Goal: Check status: Check status

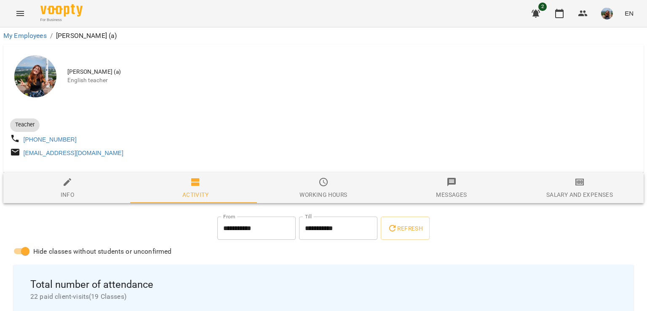
click at [611, 14] on img "button" at bounding box center [608, 14] width 12 height 12
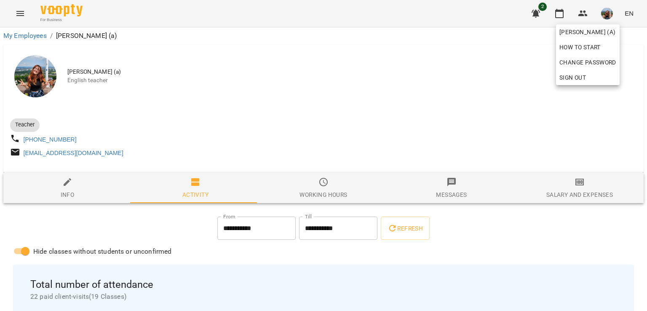
click at [16, 12] on div at bounding box center [323, 155] width 647 height 311
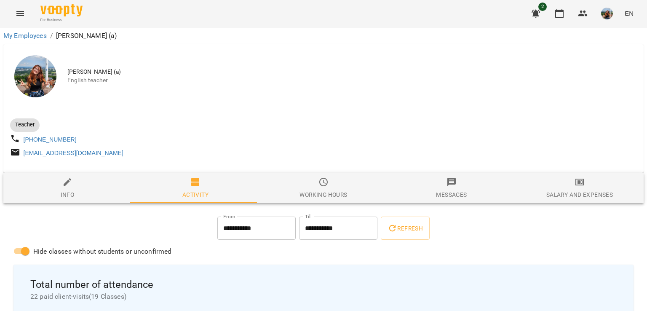
click at [16, 12] on icon "Menu" at bounding box center [20, 13] width 10 height 10
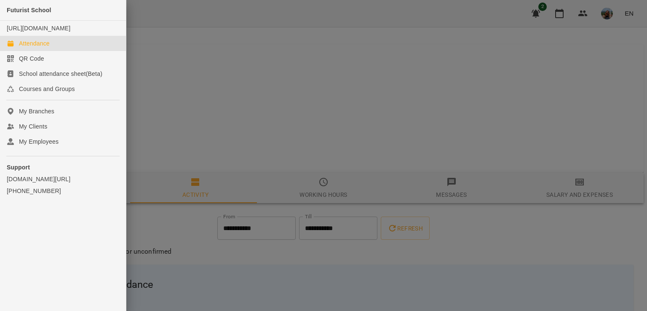
click at [30, 48] on div "Attendance" at bounding box center [34, 43] width 31 height 8
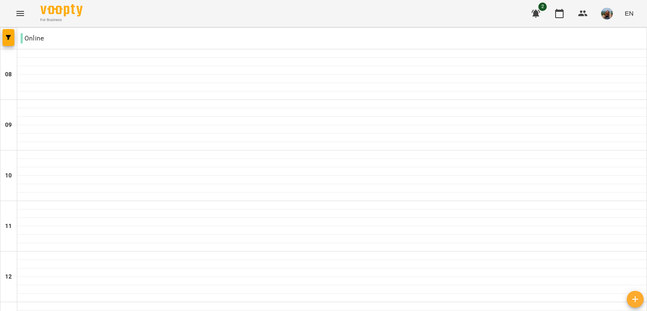
scroll to position [211, 0]
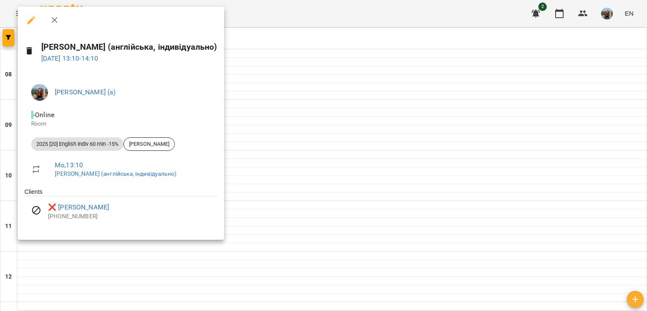
click at [355, 179] on div at bounding box center [323, 155] width 647 height 311
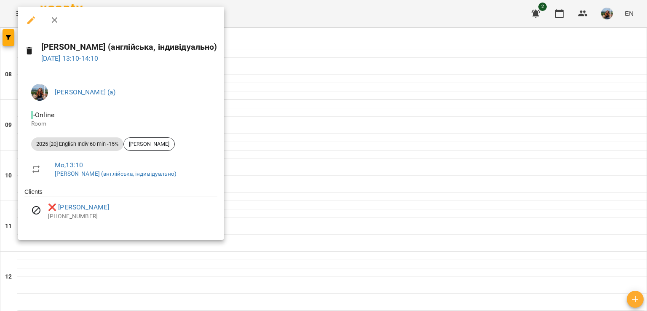
click at [306, 156] on div at bounding box center [323, 155] width 647 height 311
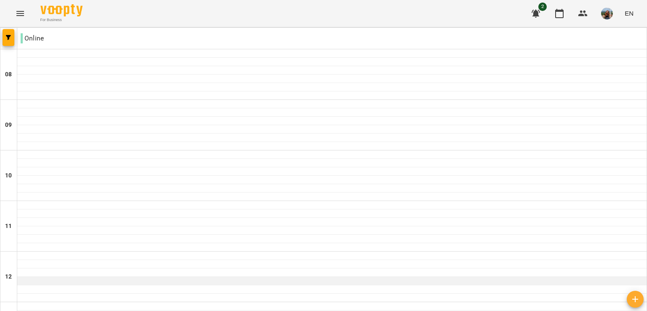
scroll to position [295, 0]
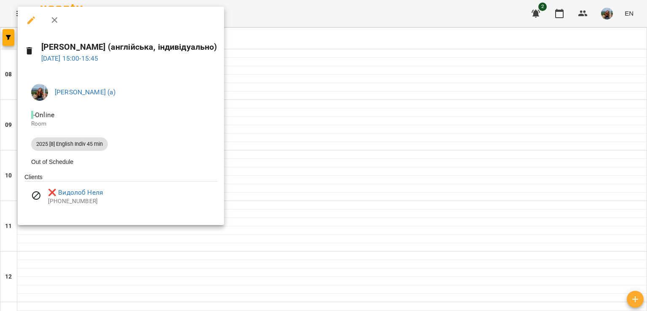
click at [330, 130] on div at bounding box center [323, 155] width 647 height 311
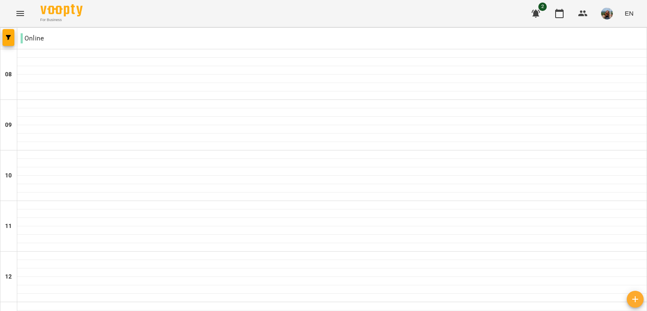
scroll to position [464, 0]
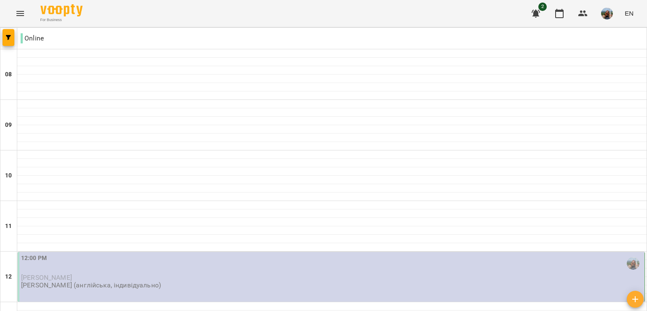
scroll to position [506, 0]
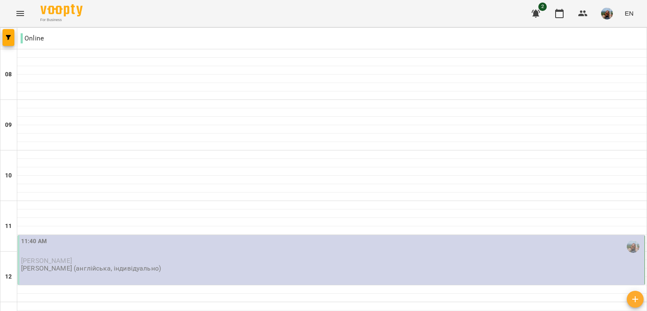
scroll to position [422, 0]
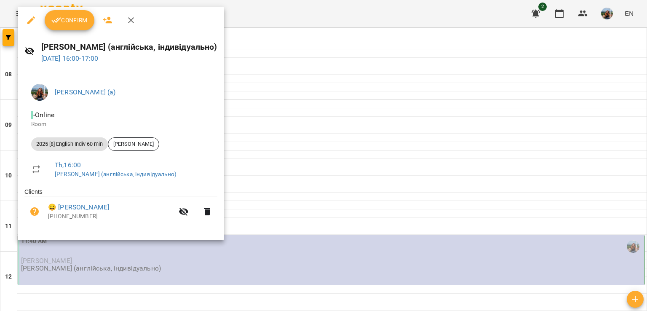
click at [110, 269] on div at bounding box center [323, 155] width 647 height 311
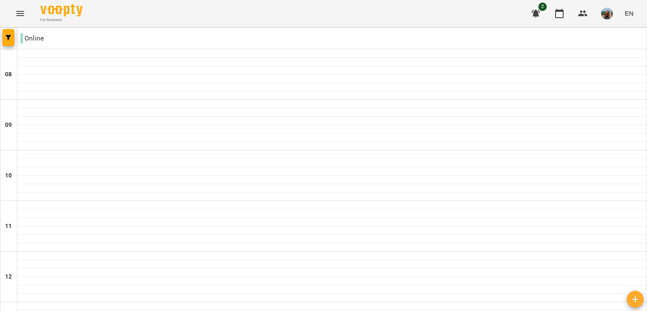
scroll to position [337, 0]
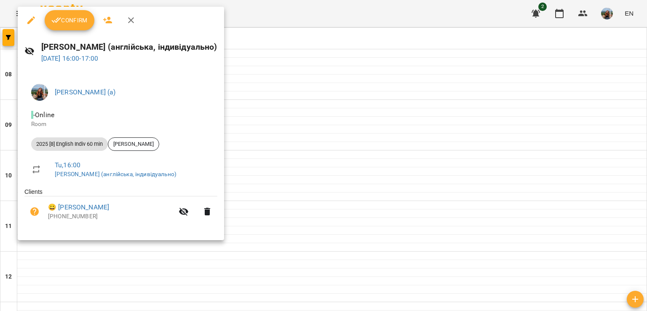
click at [393, 110] on div at bounding box center [323, 155] width 647 height 311
